Goal: Task Accomplishment & Management: Manage account settings

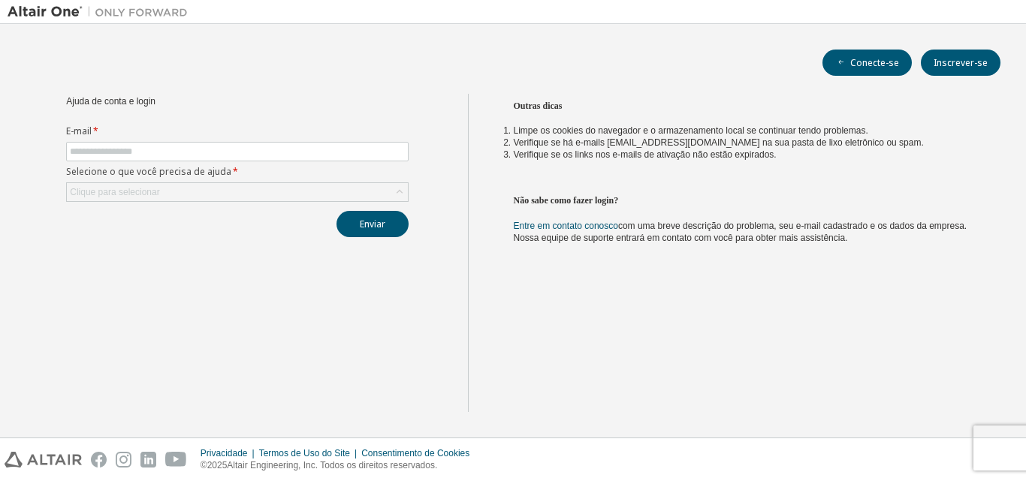
click at [628, 330] on div "Outras dicas Limpe os cookies do navegador e o armazenamento local se continuar…" at bounding box center [743, 253] width 551 height 318
click at [157, 149] on input "text" at bounding box center [237, 152] width 335 height 12
type input "**********"
click at [219, 192] on div "Clique para selecionar" at bounding box center [237, 192] width 341 height 18
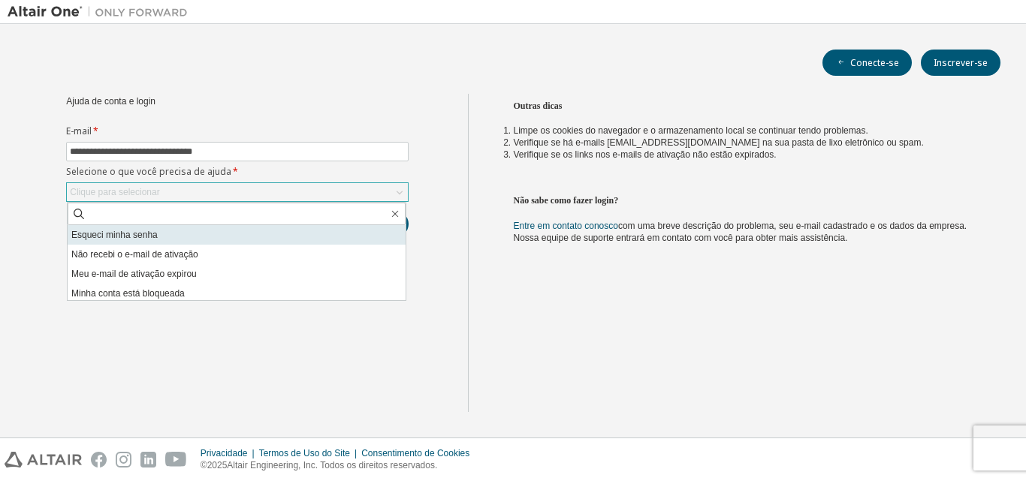
click at [225, 230] on li "Esqueci minha senha" at bounding box center [237, 235] width 338 height 20
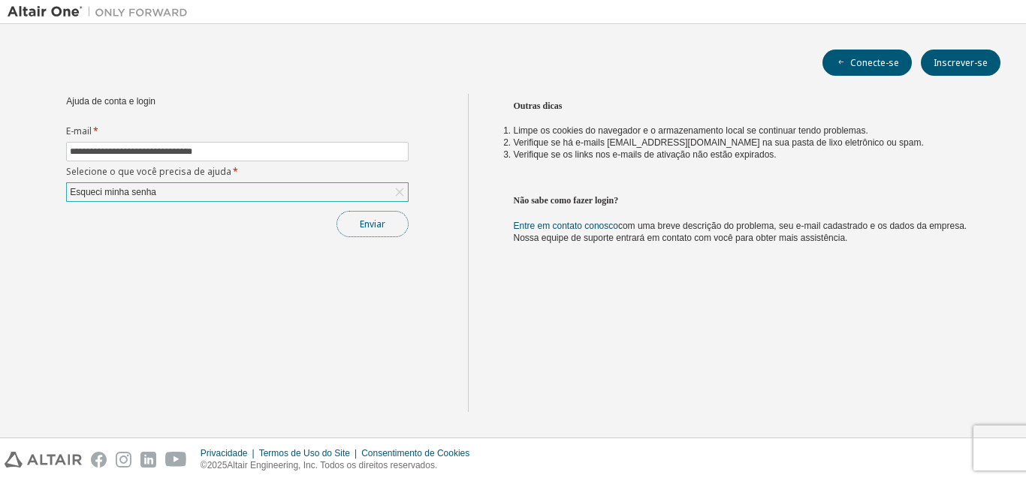
click at [370, 219] on font "Enviar" at bounding box center [373, 224] width 26 height 13
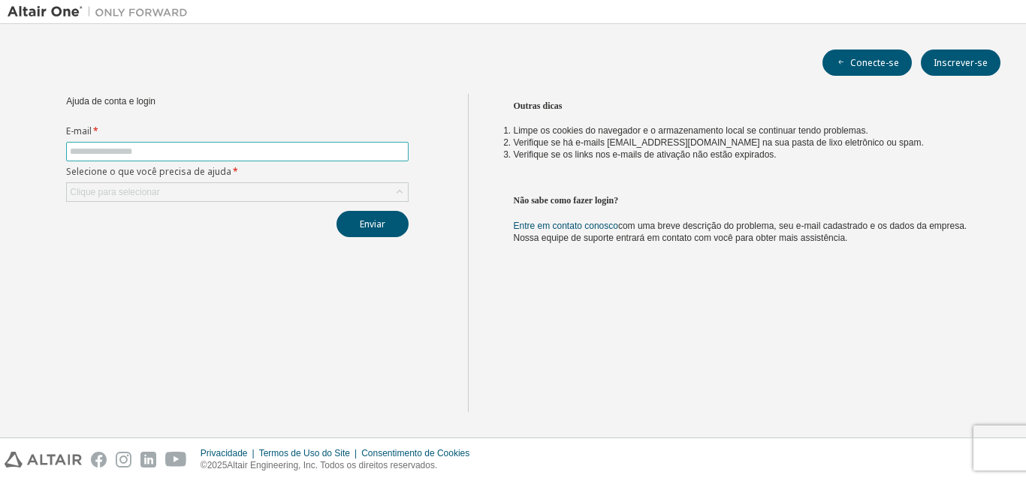
click at [151, 149] on input "text" at bounding box center [237, 152] width 335 height 12
type input "**********"
click at [223, 193] on div "Clique para selecionar" at bounding box center [237, 192] width 341 height 18
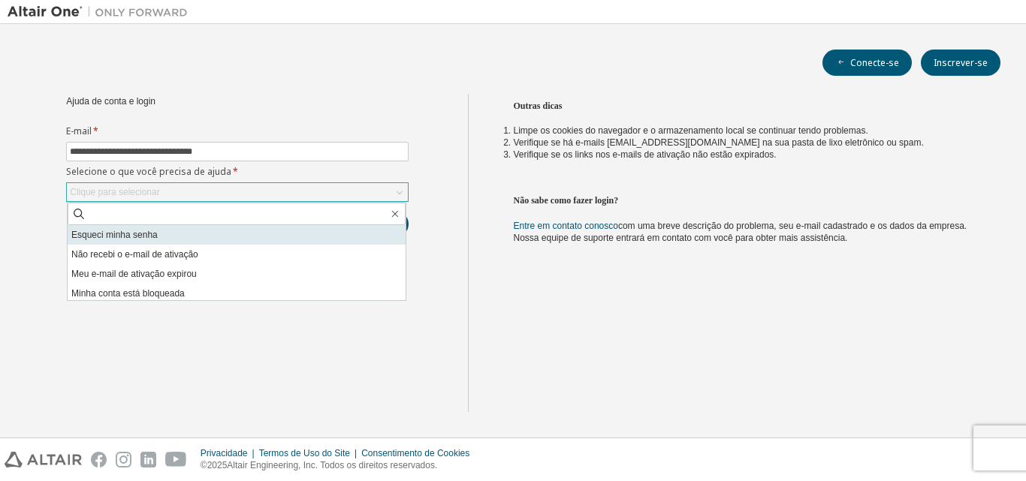
click at [216, 228] on li "Esqueci minha senha" at bounding box center [237, 235] width 338 height 20
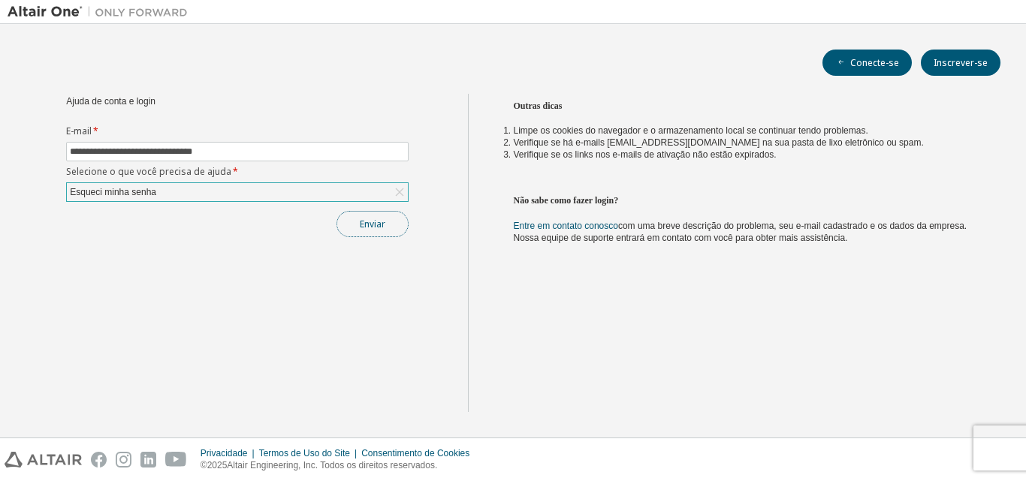
click at [370, 224] on font "Enviar" at bounding box center [373, 224] width 26 height 13
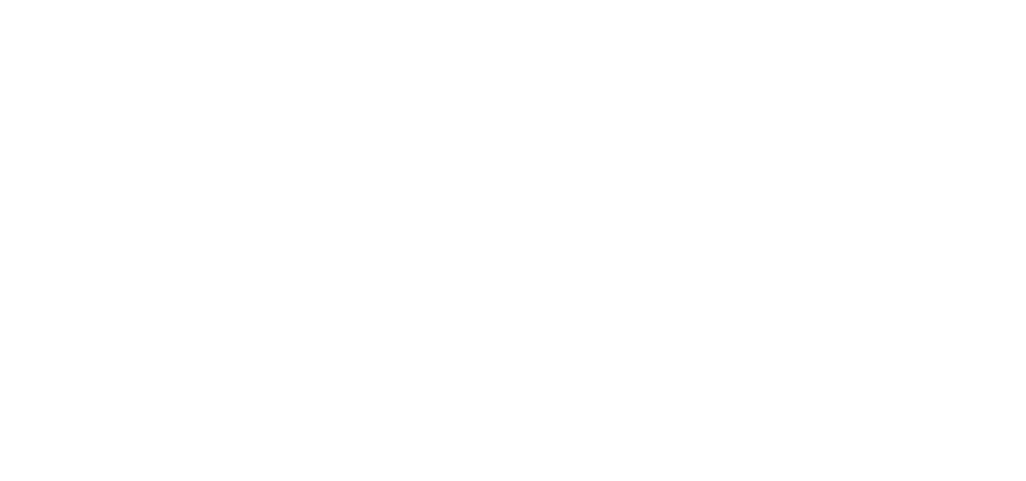
click at [400, 181] on div at bounding box center [513, 240] width 1026 height 481
